Goal: Task Accomplishment & Management: Use online tool/utility

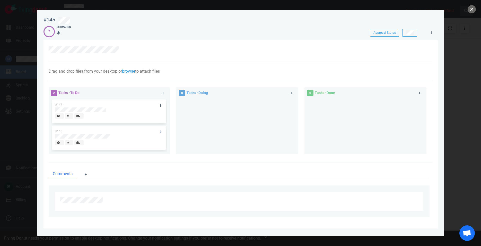
click at [472, 10] on button "close" at bounding box center [472, 9] width 8 height 8
click at [475, 9] on button "close" at bounding box center [472, 9] width 8 height 8
click at [109, 111] on div "#147" at bounding box center [109, 111] width 108 height 24
click at [103, 97] on div "2 Tasks - To Do" at bounding box center [104, 93] width 112 height 13
click at [469, 9] on button "close" at bounding box center [472, 9] width 8 height 8
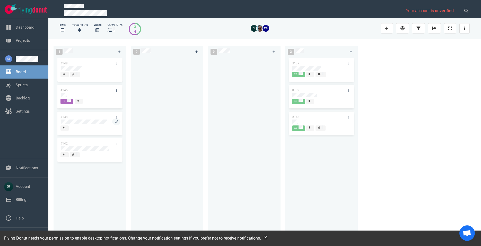
click at [84, 124] on div "#148 #145 #138 #142" at bounding box center [90, 146] width 66 height 178
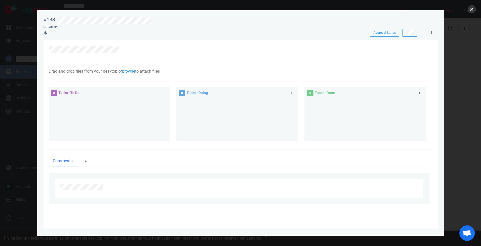
click at [471, 12] on button "close" at bounding box center [472, 9] width 8 height 8
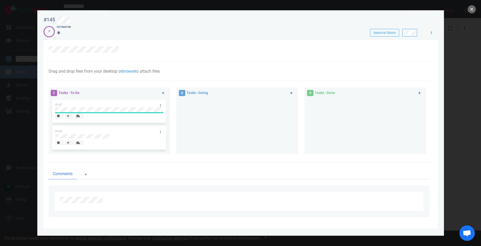
click at [168, 181] on div "Comments" at bounding box center [241, 193] width 384 height 61
click at [471, 12] on button "close" at bounding box center [472, 9] width 8 height 8
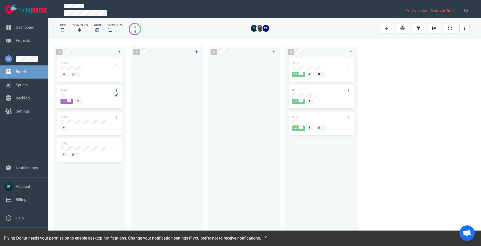
click at [69, 96] on div at bounding box center [90, 95] width 58 height 5
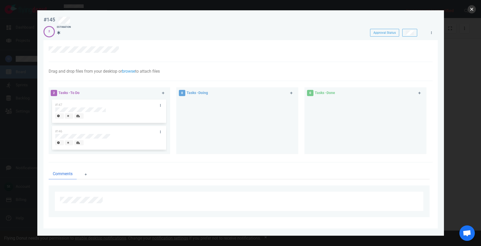
click at [472, 11] on button "close" at bounding box center [472, 9] width 8 height 8
click at [132, 173] on ul "Comments" at bounding box center [239, 174] width 381 height 11
click at [472, 6] on button "close" at bounding box center [472, 9] width 8 height 8
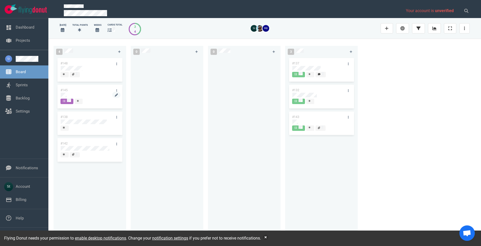
click at [67, 93] on div at bounding box center [90, 95] width 58 height 5
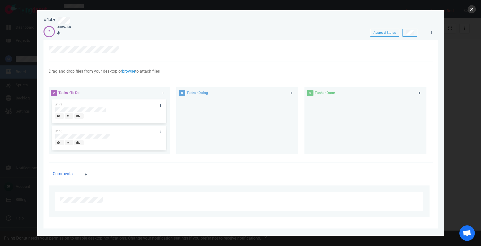
click at [474, 10] on button "close" at bounding box center [472, 9] width 8 height 8
click at [109, 110] on div at bounding box center [109, 109] width 108 height 5
click at [123, 105] on div "#147" at bounding box center [104, 104] width 105 height 11
click at [117, 108] on div "#147" at bounding box center [109, 111] width 116 height 27
click at [117, 108] on div at bounding box center [109, 109] width 108 height 5
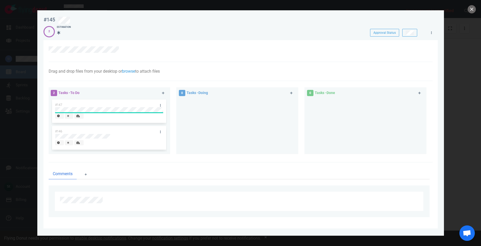
click at [245, 149] on div at bounding box center [238, 124] width 116 height 52
click at [111, 137] on div at bounding box center [109, 136] width 108 height 5
click at [111, 137] on div "#146" at bounding box center [109, 138] width 108 height 24
click at [110, 135] on div at bounding box center [109, 136] width 108 height 5
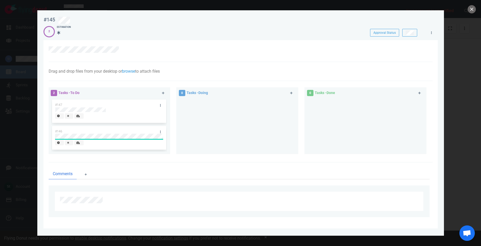
click at [161, 165] on div "Comments" at bounding box center [241, 193] width 384 height 61
click at [106, 109] on div at bounding box center [109, 109] width 108 height 5
click at [108, 136] on div "#146" at bounding box center [109, 138] width 108 height 24
drag, startPoint x: 116, startPoint y: 138, endPoint x: 112, endPoint y: 141, distance: 4.6
click at [112, 141] on div "#146" at bounding box center [109, 138] width 116 height 27
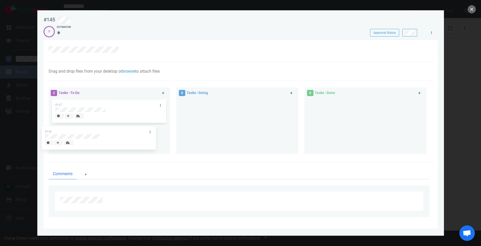
drag, startPoint x: 116, startPoint y: 137, endPoint x: 109, endPoint y: 137, distance: 6.7
click at [107, 137] on div "#146" at bounding box center [109, 138] width 116 height 27
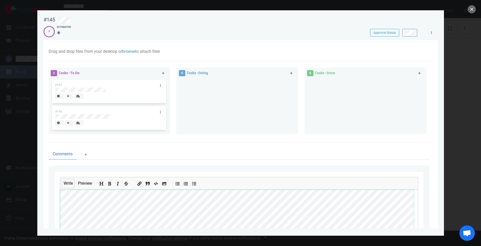
scroll to position [70, 0]
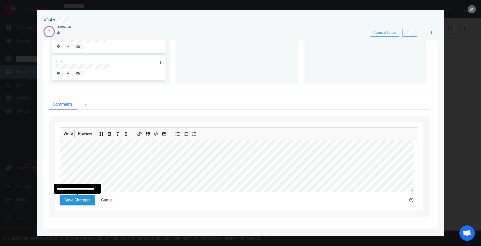
click at [79, 201] on button "Save Changes" at bounding box center [77, 200] width 35 height 10
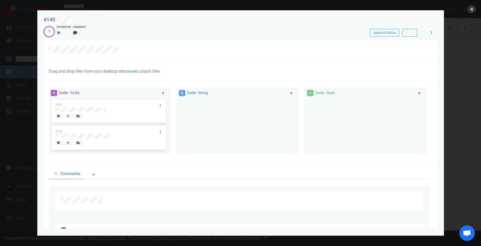
click at [473, 12] on button "close" at bounding box center [472, 9] width 8 height 8
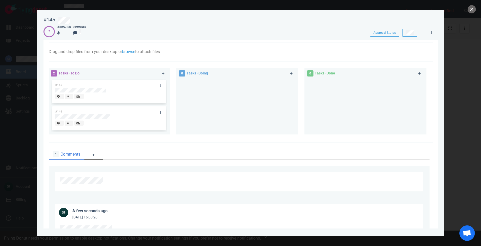
scroll to position [58, 0]
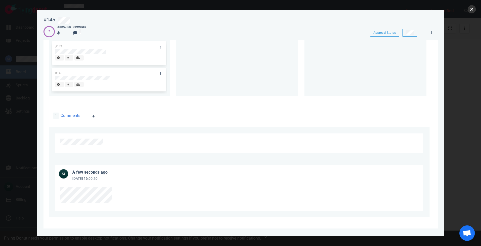
click at [472, 8] on button "close" at bounding box center [472, 9] width 8 height 8
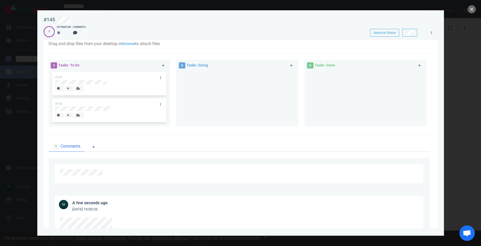
scroll to position [58, 0]
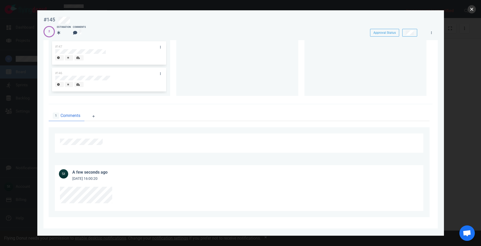
click at [473, 13] on button "close" at bounding box center [472, 9] width 8 height 8
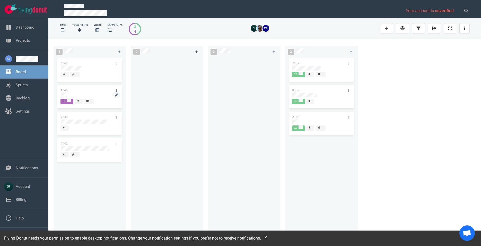
click at [67, 95] on div at bounding box center [90, 95] width 58 height 5
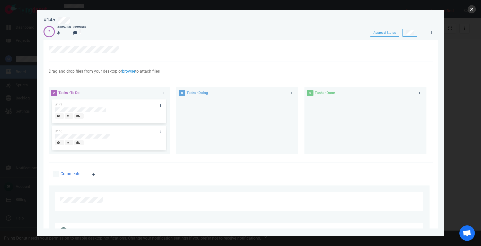
click at [475, 8] on button "close" at bounding box center [472, 9] width 8 height 8
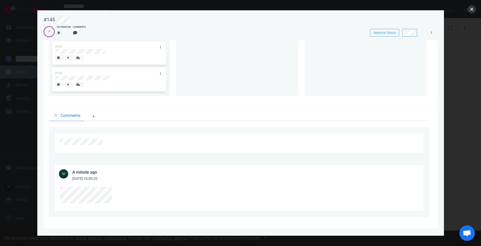
click at [470, 10] on button "close" at bounding box center [472, 9] width 8 height 8
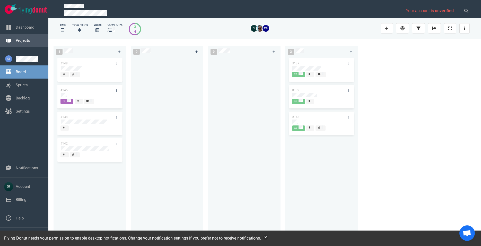
click at [25, 41] on link "Projects" at bounding box center [23, 40] width 14 height 5
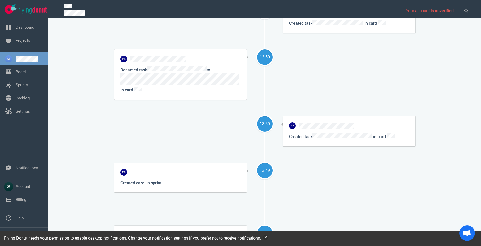
scroll to position [352, 0]
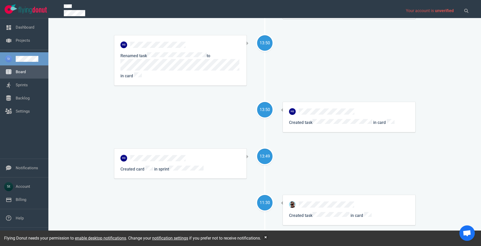
click at [22, 70] on link "Board" at bounding box center [21, 72] width 10 height 5
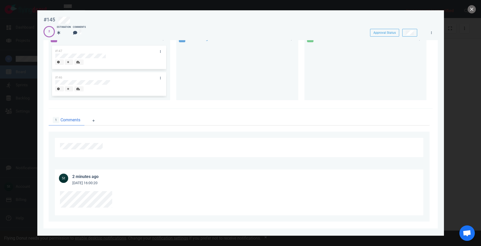
scroll to position [58, 0]
click at [473, 13] on button "close" at bounding box center [472, 9] width 8 height 8
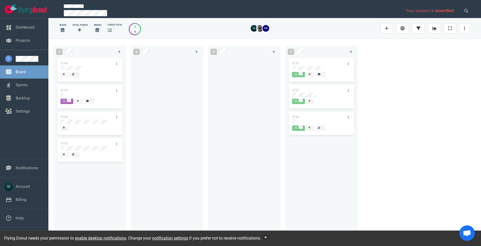
click at [268, 238] on button "button" at bounding box center [265, 237] width 5 height 5
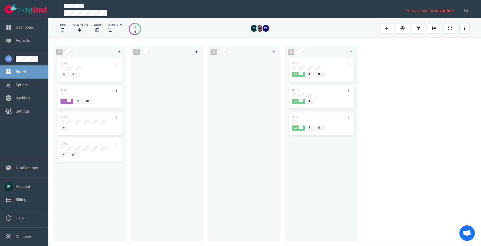
click at [478, 137] on div "4 #148 #145 #138 #142 0 0 3 #137 #132 #143" at bounding box center [264, 142] width 433 height 207
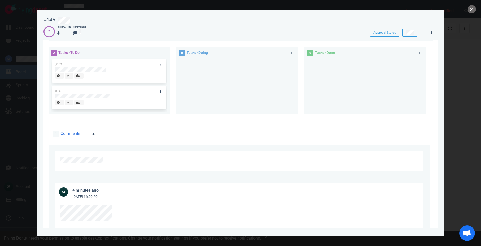
scroll to position [29, 0]
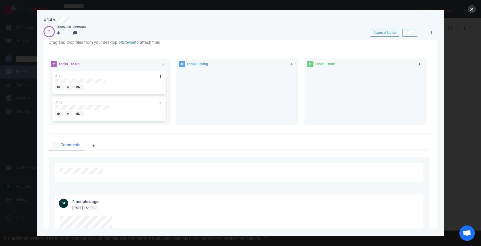
click at [469, 10] on button "close" at bounding box center [472, 9] width 8 height 8
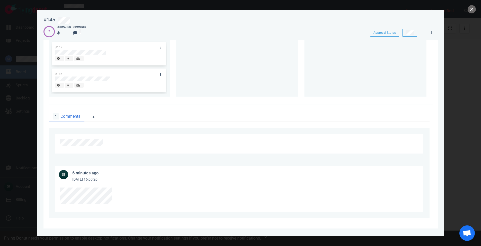
scroll to position [58, 0]
click at [475, 9] on button "close" at bounding box center [472, 9] width 8 height 8
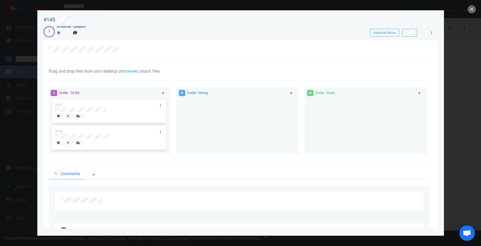
click at [469, 12] on div at bounding box center [240, 123] width 481 height 246
click at [473, 12] on button "close" at bounding box center [472, 9] width 8 height 8
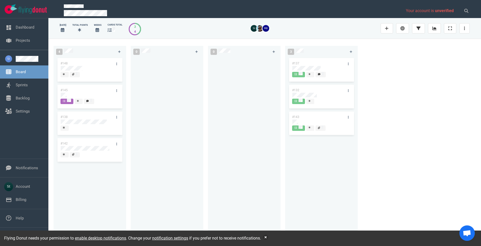
click at [69, 187] on div "#148 #145 #138 #142" at bounding box center [90, 146] width 66 height 178
click at [73, 96] on div at bounding box center [90, 95] width 58 height 5
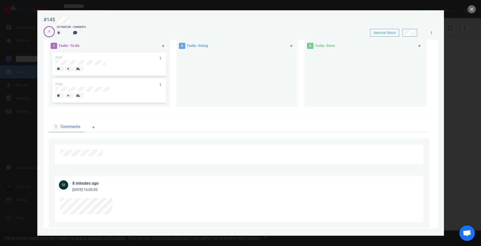
scroll to position [58, 0]
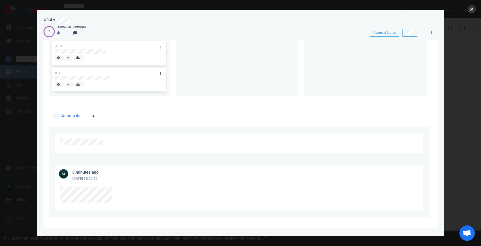
click at [471, 8] on button "close" at bounding box center [472, 9] width 8 height 8
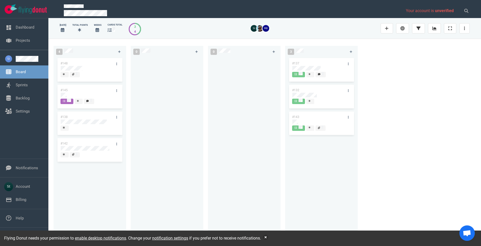
click at [64, 175] on div "#148 #145 #138 #142" at bounding box center [90, 146] width 66 height 178
drag, startPoint x: 155, startPoint y: 105, endPoint x: 138, endPoint y: 110, distance: 17.5
click at [155, 106] on div at bounding box center [167, 146] width 66 height 178
click at [62, 92] on div at bounding box center [90, 95] width 59 height 6
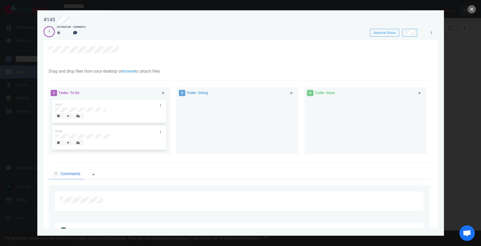
click at [472, 10] on button "close" at bounding box center [472, 9] width 8 height 8
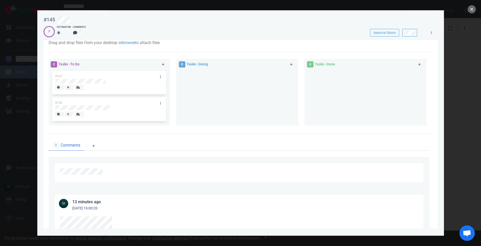
scroll to position [58, 0]
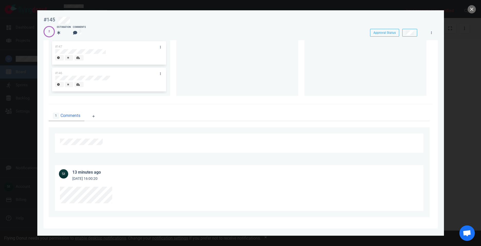
click at [468, 13] on div at bounding box center [240, 123] width 481 height 246
click at [469, 12] on div at bounding box center [240, 123] width 481 height 246
click at [474, 12] on button "close" at bounding box center [472, 9] width 8 height 8
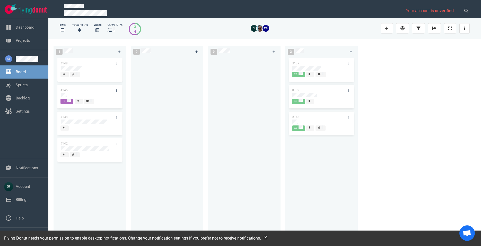
click at [66, 204] on div "#148 #145 #138 #142" at bounding box center [90, 146] width 66 height 178
click at [74, 93] on div at bounding box center [90, 95] width 58 height 5
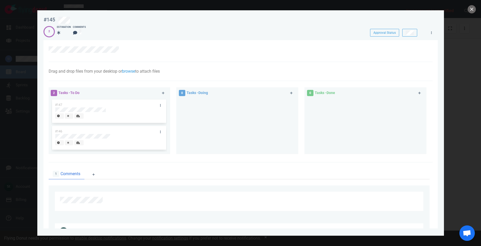
scroll to position [58, 0]
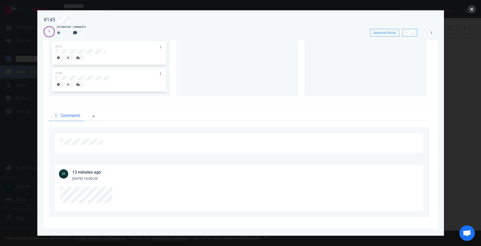
click at [470, 9] on button "close" at bounding box center [472, 9] width 8 height 8
click at [471, 10] on button "close" at bounding box center [472, 9] width 8 height 8
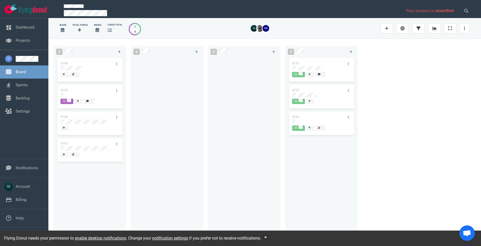
click at [73, 92] on div at bounding box center [90, 95] width 59 height 6
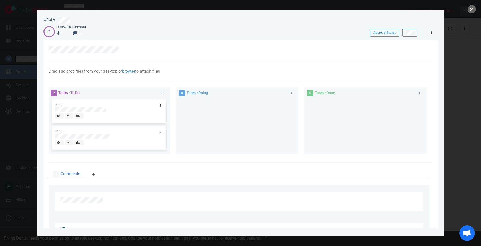
click at [472, 8] on button "close" at bounding box center [472, 9] width 8 height 8
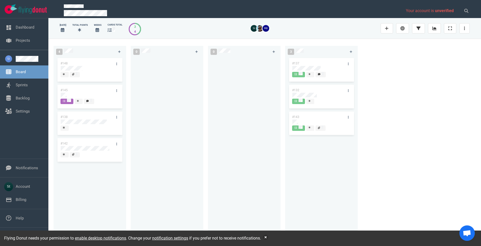
click at [268, 235] on div "Flying Donut needs your permission to enable desktop notifications . Change you…" at bounding box center [240, 238] width 481 height 15
drag, startPoint x: 268, startPoint y: 236, endPoint x: 264, endPoint y: 232, distance: 5.3
click at [268, 236] on button "button" at bounding box center [265, 237] width 5 height 5
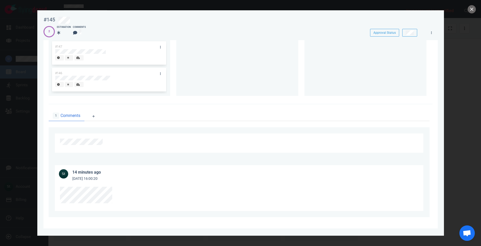
scroll to position [29, 0]
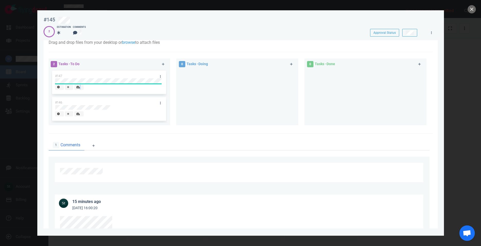
click at [100, 81] on div "#147" at bounding box center [109, 83] width 108 height 24
click at [182, 146] on ul "1 Comments" at bounding box center [239, 145] width 381 height 11
click at [116, 81] on div at bounding box center [109, 81] width 108 height 5
click at [132, 147] on ul "1 Comments" at bounding box center [239, 145] width 381 height 11
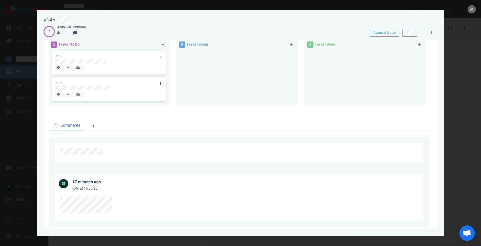
scroll to position [58, 0]
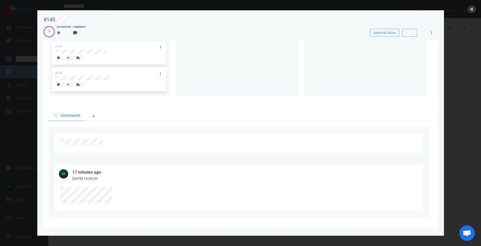
click at [473, 6] on button "close" at bounding box center [472, 9] width 8 height 8
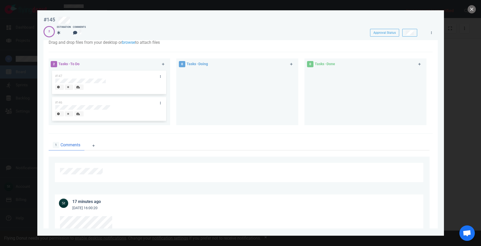
scroll to position [58, 0]
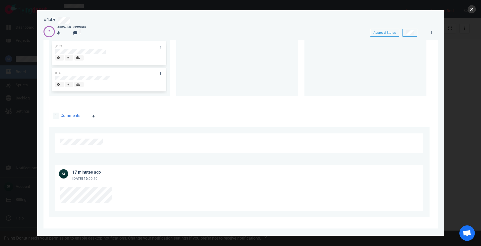
click at [471, 9] on button "close" at bounding box center [472, 9] width 8 height 8
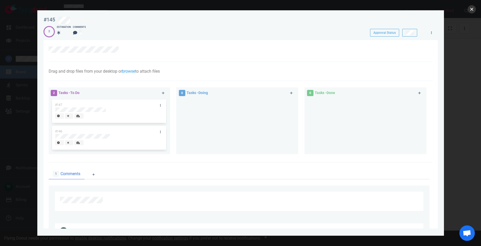
click at [472, 6] on button "close" at bounding box center [472, 9] width 8 height 8
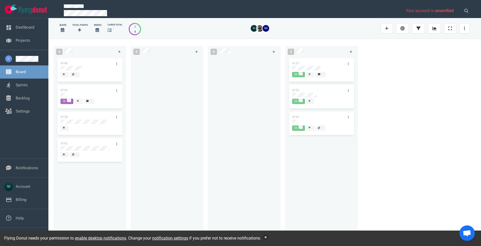
click at [267, 236] on button "button" at bounding box center [265, 237] width 5 height 5
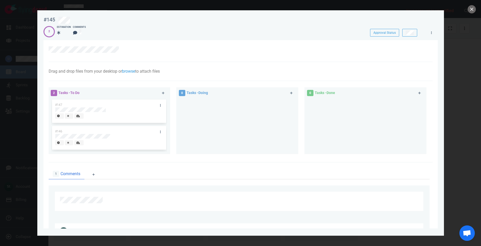
scroll to position [58, 0]
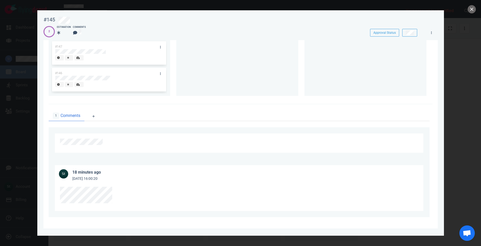
drag, startPoint x: 95, startPoint y: 180, endPoint x: 118, endPoint y: 180, distance: 22.7
click at [118, 180] on article "18 minutes ago [DATE] 16:00:20" at bounding box center [239, 173] width 369 height 16
click at [117, 180] on article "18 minutes ago [DATE] 16:00:20" at bounding box center [239, 173] width 369 height 16
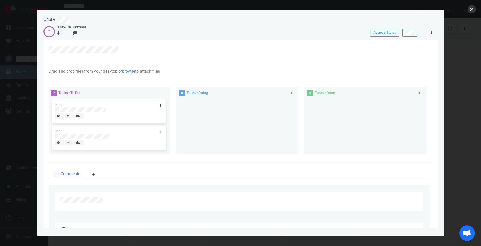
click at [470, 10] on button "close" at bounding box center [472, 9] width 8 height 8
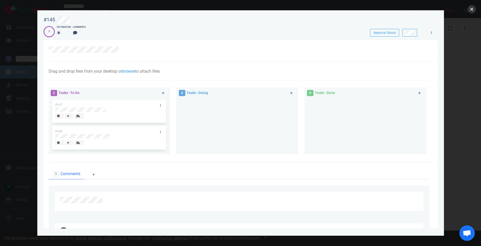
click at [473, 7] on button "close" at bounding box center [472, 9] width 8 height 8
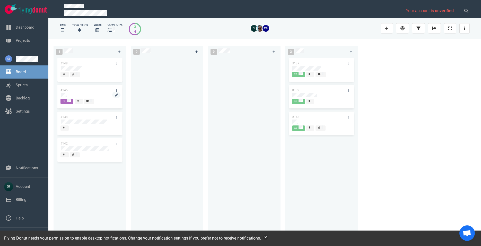
click at [71, 93] on div at bounding box center [90, 95] width 58 height 5
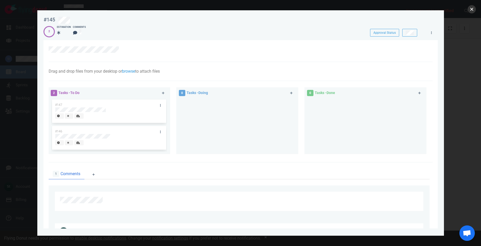
click at [475, 7] on button "close" at bounding box center [472, 9] width 8 height 8
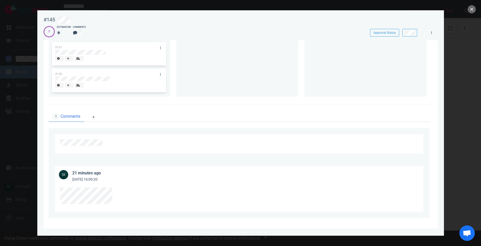
scroll to position [58, 0]
click at [472, 10] on button "close" at bounding box center [472, 9] width 8 height 8
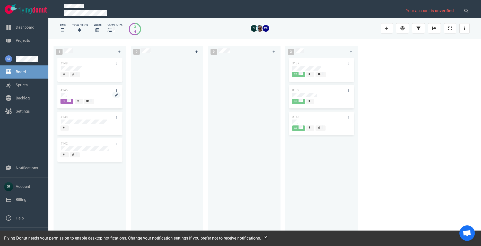
click at [69, 95] on div at bounding box center [90, 95] width 58 height 5
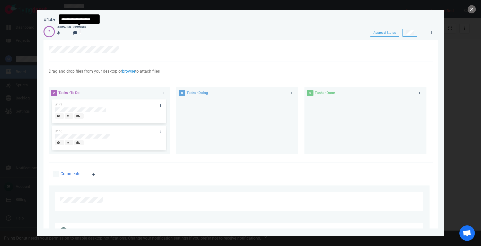
scroll to position [58, 0]
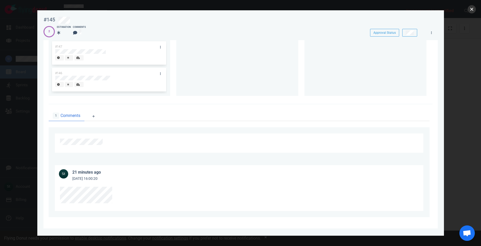
click at [476, 9] on button "close" at bounding box center [472, 9] width 8 height 8
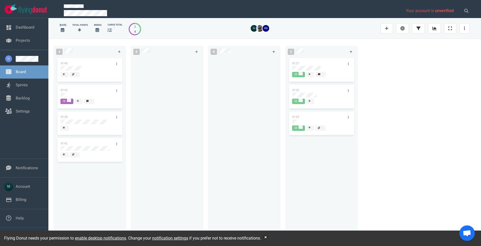
click at [406, 107] on div "4 #148 #145 #138 #142 0 0 3 #137 #132 #143" at bounding box center [264, 142] width 433 height 207
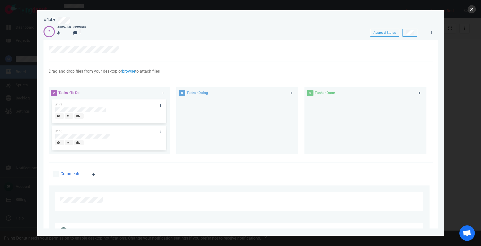
click at [474, 7] on button "close" at bounding box center [472, 9] width 8 height 8
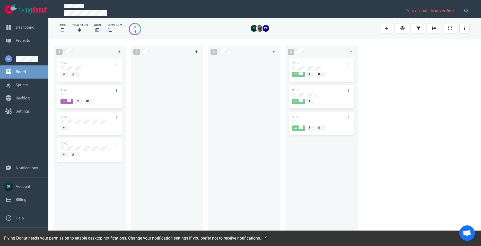
click at [268, 236] on button "button" at bounding box center [265, 237] width 5 height 5
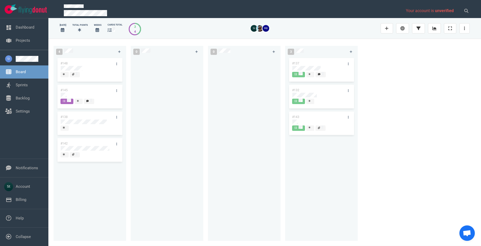
click at [244, 169] on div at bounding box center [244, 146] width 66 height 178
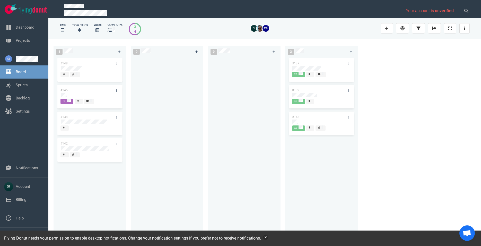
click at [268, 236] on button "button" at bounding box center [265, 237] width 5 height 5
click at [268, 237] on button "button" at bounding box center [265, 237] width 5 height 5
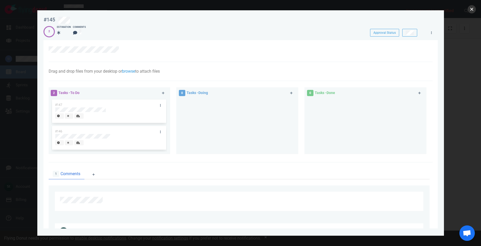
click at [472, 7] on button "close" at bounding box center [472, 9] width 8 height 8
click at [474, 11] on button "close" at bounding box center [472, 9] width 8 height 8
click at [472, 8] on button "close" at bounding box center [472, 9] width 8 height 8
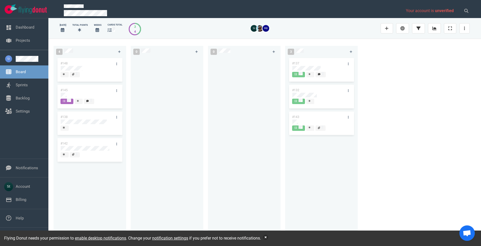
click at [268, 237] on button "button" at bounding box center [265, 237] width 5 height 5
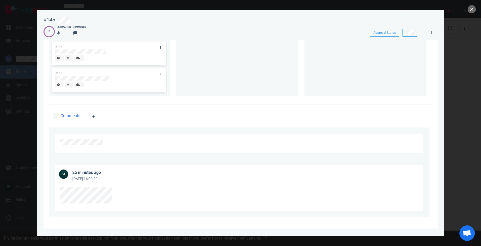
scroll to position [58, 0]
click at [474, 10] on button "close" at bounding box center [472, 9] width 8 height 8
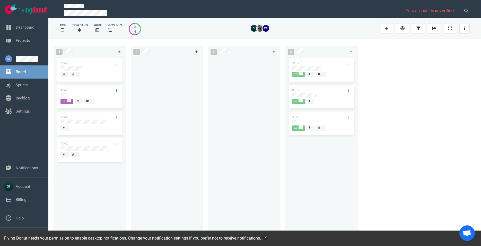
click at [267, 239] on button "button" at bounding box center [265, 237] width 5 height 5
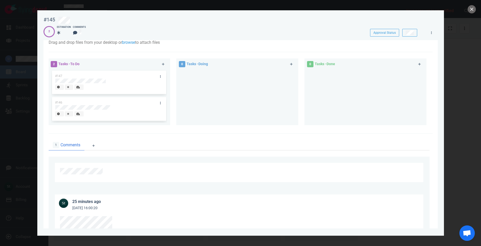
scroll to position [58, 0]
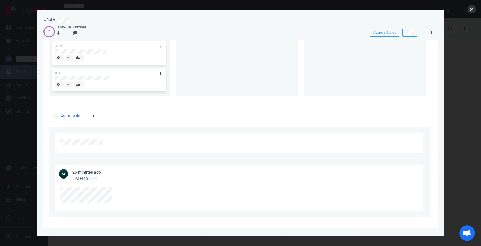
click at [470, 11] on button "close" at bounding box center [472, 9] width 8 height 8
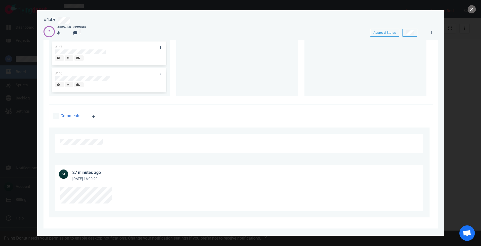
scroll to position [58, 0]
click at [473, 11] on button "close" at bounding box center [472, 9] width 8 height 8
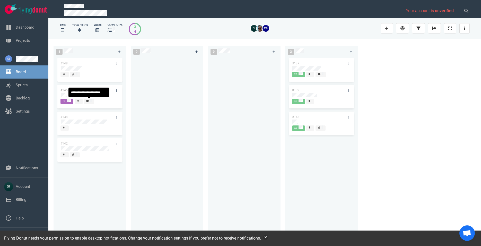
click at [87, 100] on icon at bounding box center [87, 101] width 3 height 2
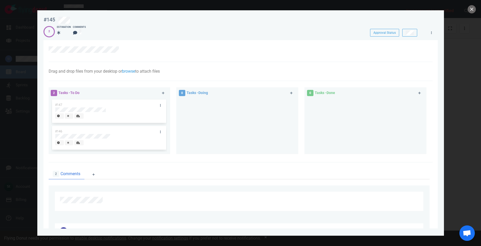
scroll to position [106, 0]
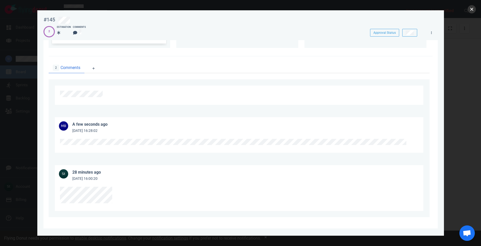
click at [472, 10] on button "close" at bounding box center [472, 9] width 8 height 8
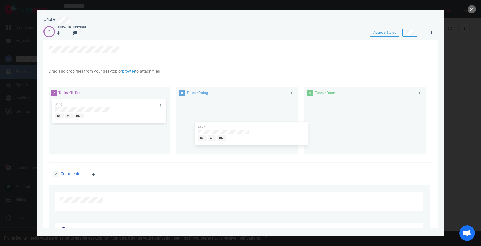
drag, startPoint x: 146, startPoint y: 117, endPoint x: 380, endPoint y: 125, distance: 234.8
click at [167, 125] on div "#147" at bounding box center [109, 111] width 116 height 27
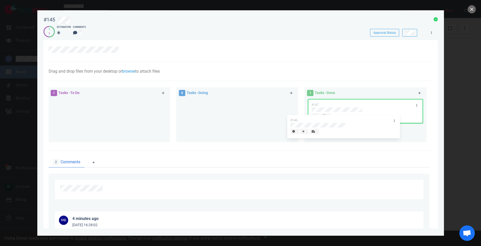
drag, startPoint x: 136, startPoint y: 109, endPoint x: 393, endPoint y: 121, distance: 257.6
click at [167, 121] on div "#146" at bounding box center [109, 111] width 116 height 27
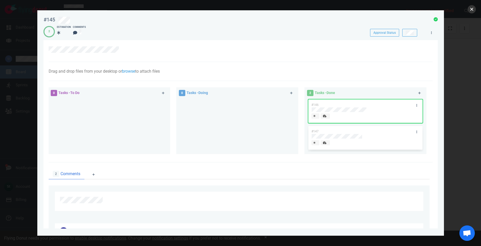
click at [470, 11] on button "close" at bounding box center [472, 9] width 8 height 8
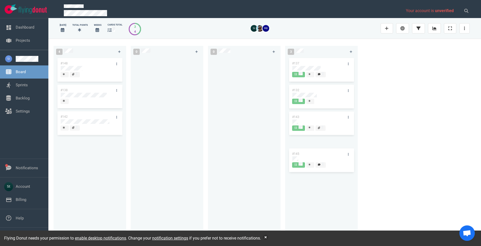
click at [337, 159] on div "#137 #132 #143" at bounding box center [321, 146] width 66 height 178
click at [297, 149] on div "#137 #132 #143 #145" at bounding box center [321, 146] width 66 height 178
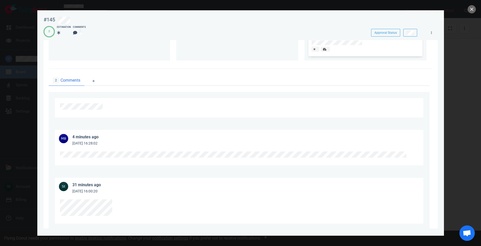
scroll to position [106, 0]
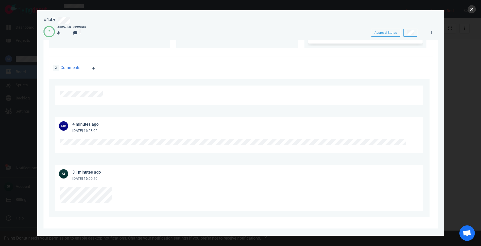
click at [471, 8] on button "close" at bounding box center [472, 9] width 8 height 8
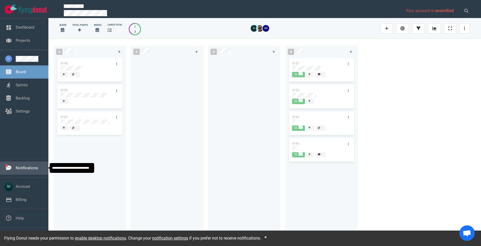
click at [26, 170] on link "Notifications" at bounding box center [27, 168] width 22 height 5
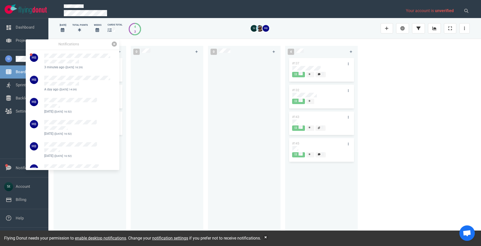
click at [116, 43] on link at bounding box center [114, 43] width 5 height 5
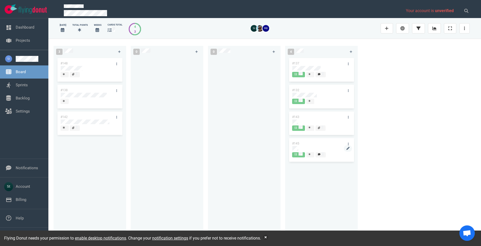
click at [295, 146] on div at bounding box center [321, 149] width 59 height 6
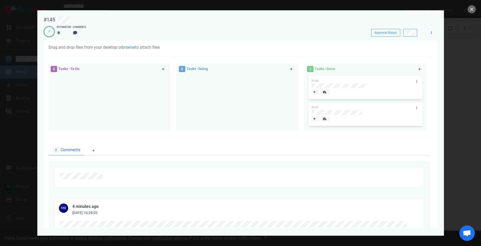
scroll to position [18, 0]
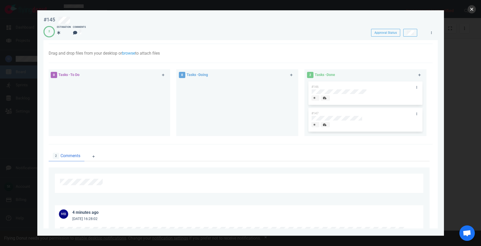
click at [476, 9] on button "close" at bounding box center [472, 9] width 8 height 8
